Goal: Task Accomplishment & Management: Manage account settings

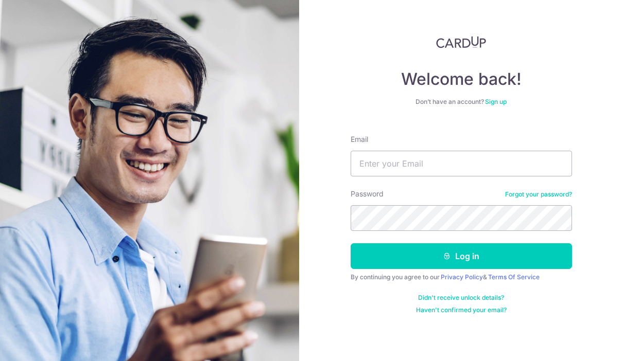
type input "[EMAIL_ADDRESS][DOMAIN_NAME]"
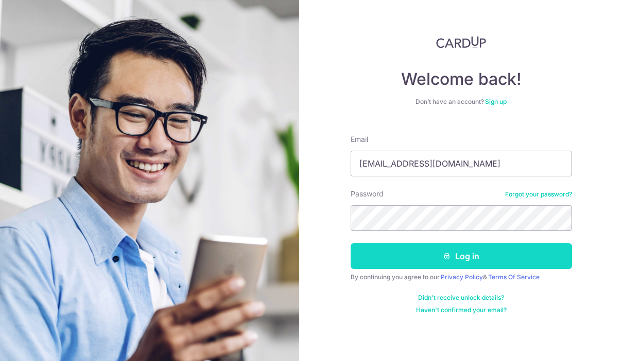
click at [482, 254] on button "Log in" at bounding box center [460, 256] width 221 height 26
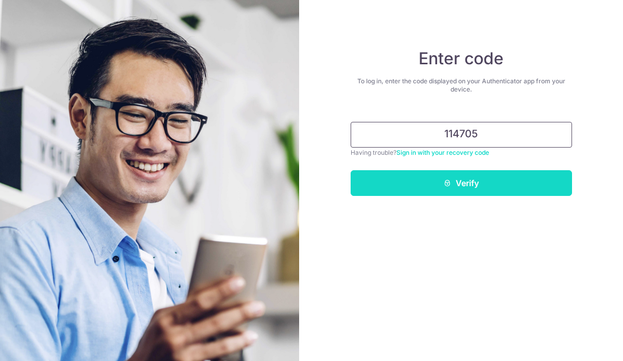
type input "114705"
click at [516, 183] on button "Verify" at bounding box center [460, 183] width 221 height 26
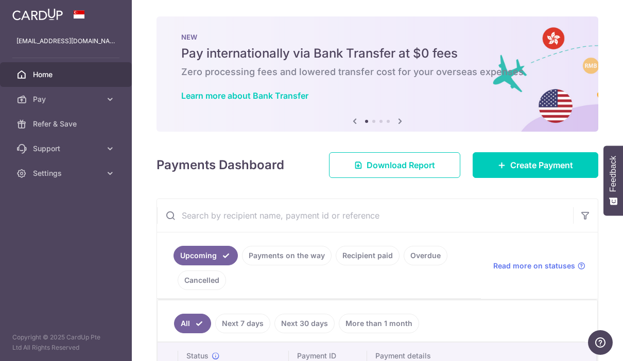
scroll to position [-1, 0]
click at [0, 0] on icon "button" at bounding box center [0, 0] width 0 height 0
click at [46, 143] on link "Support" at bounding box center [66, 148] width 132 height 25
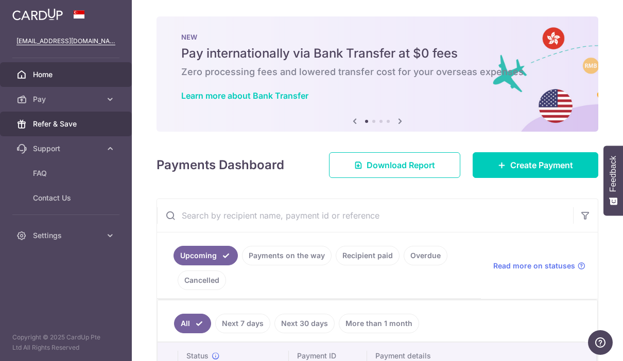
click at [42, 122] on span "Refer & Save" at bounding box center [67, 124] width 68 height 10
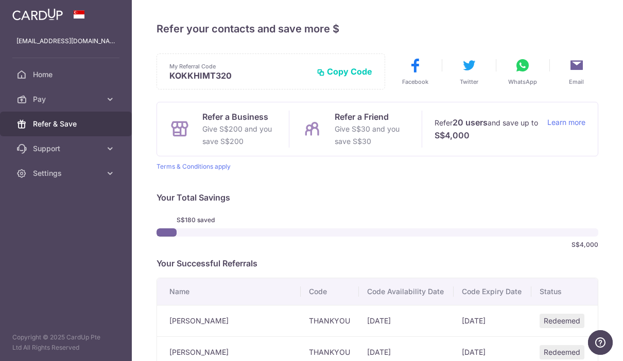
click at [0, 0] on icon "button" at bounding box center [0, 0] width 0 height 0
click at [41, 73] on span "Home" at bounding box center [67, 74] width 68 height 10
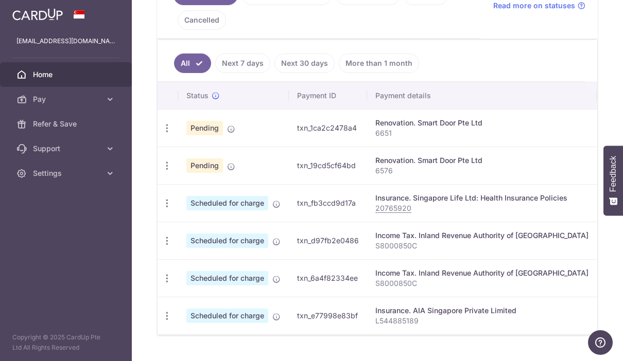
scroll to position [260, 0]
